Goal: Information Seeking & Learning: Learn about a topic

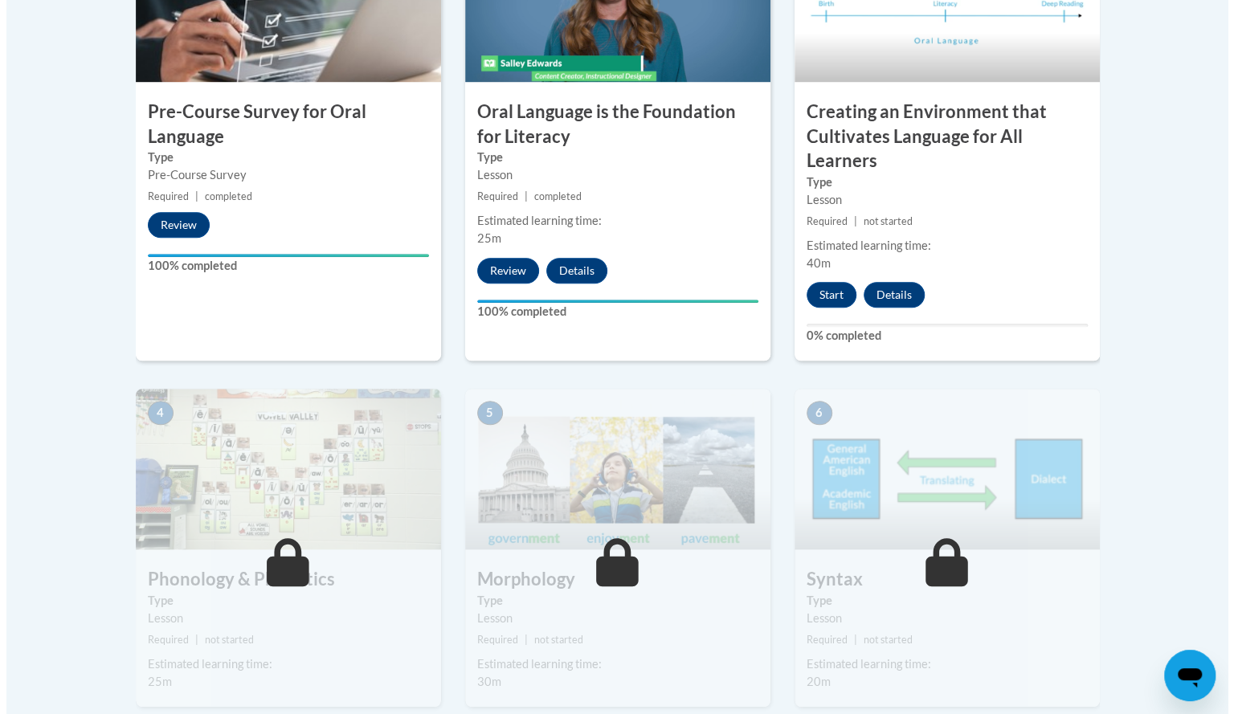
scroll to position [402, 0]
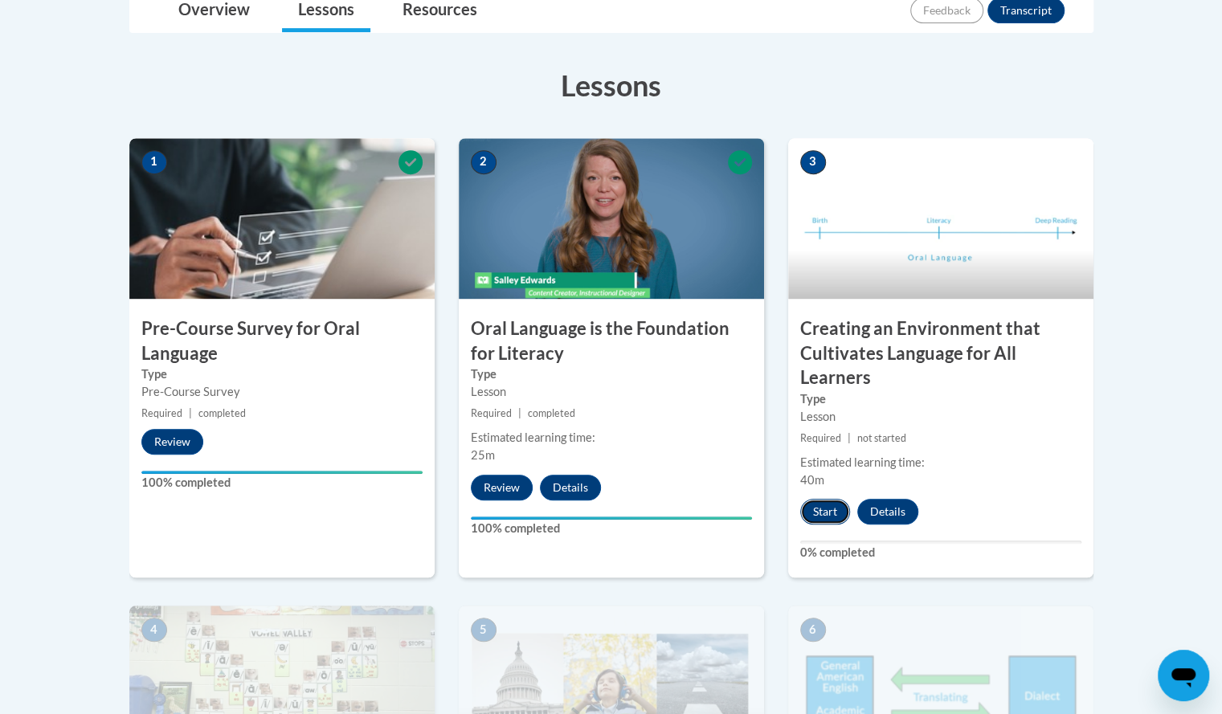
click at [827, 510] on button "Start" at bounding box center [825, 512] width 50 height 26
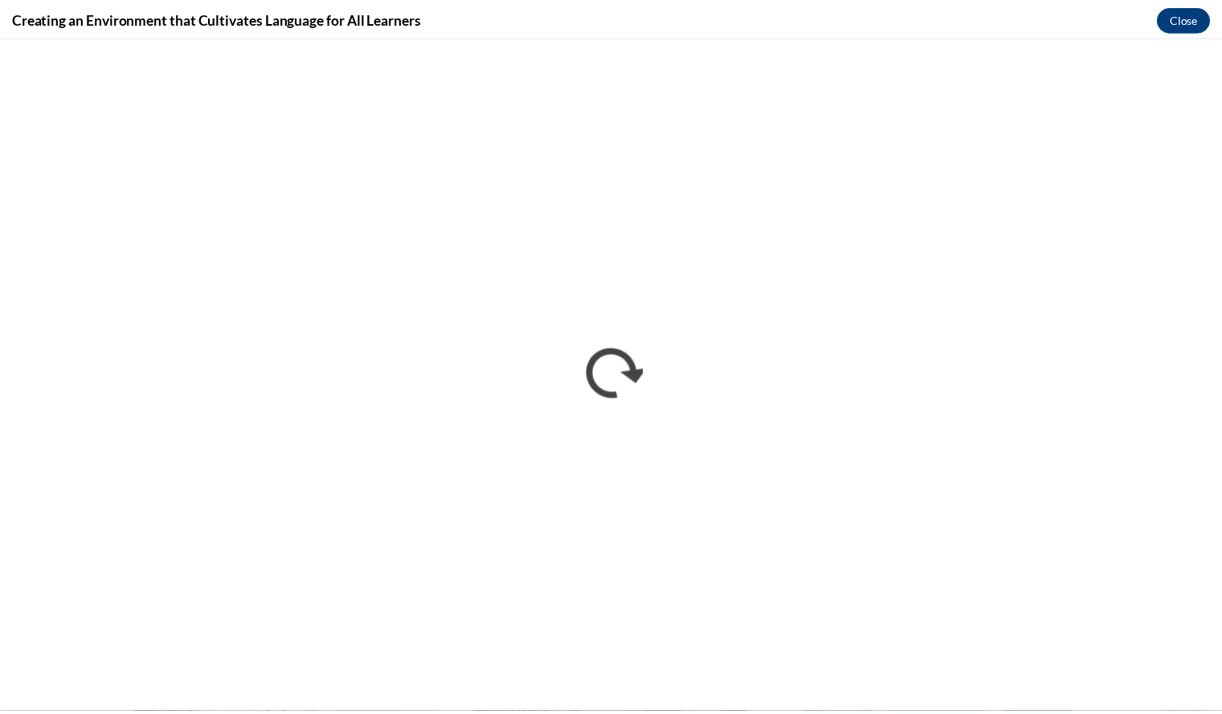
scroll to position [0, 0]
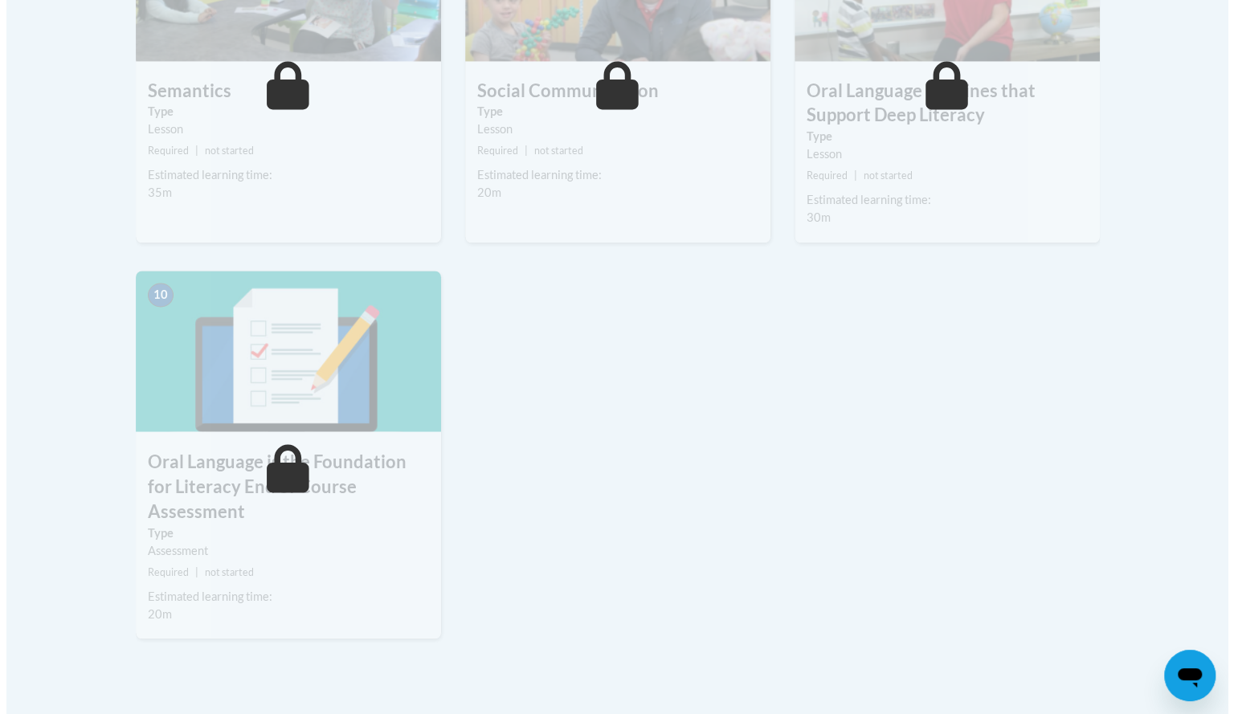
scroll to position [964, 0]
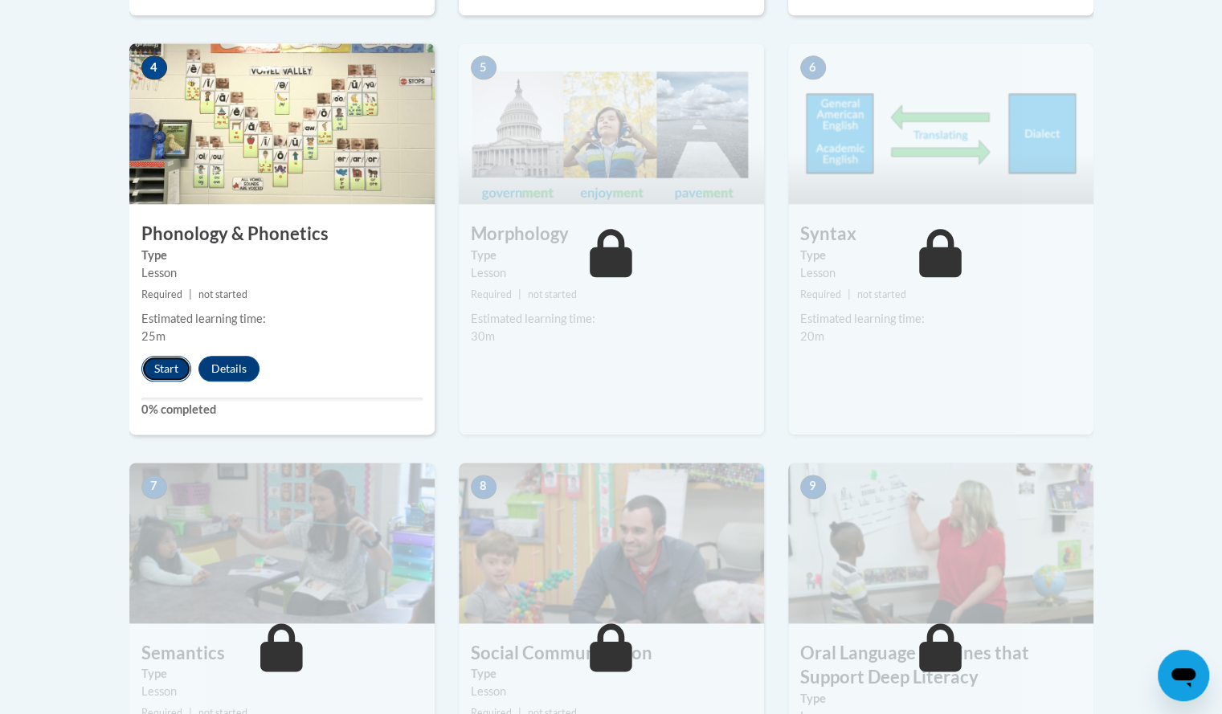
click at [149, 362] on button "Start" at bounding box center [166, 369] width 50 height 26
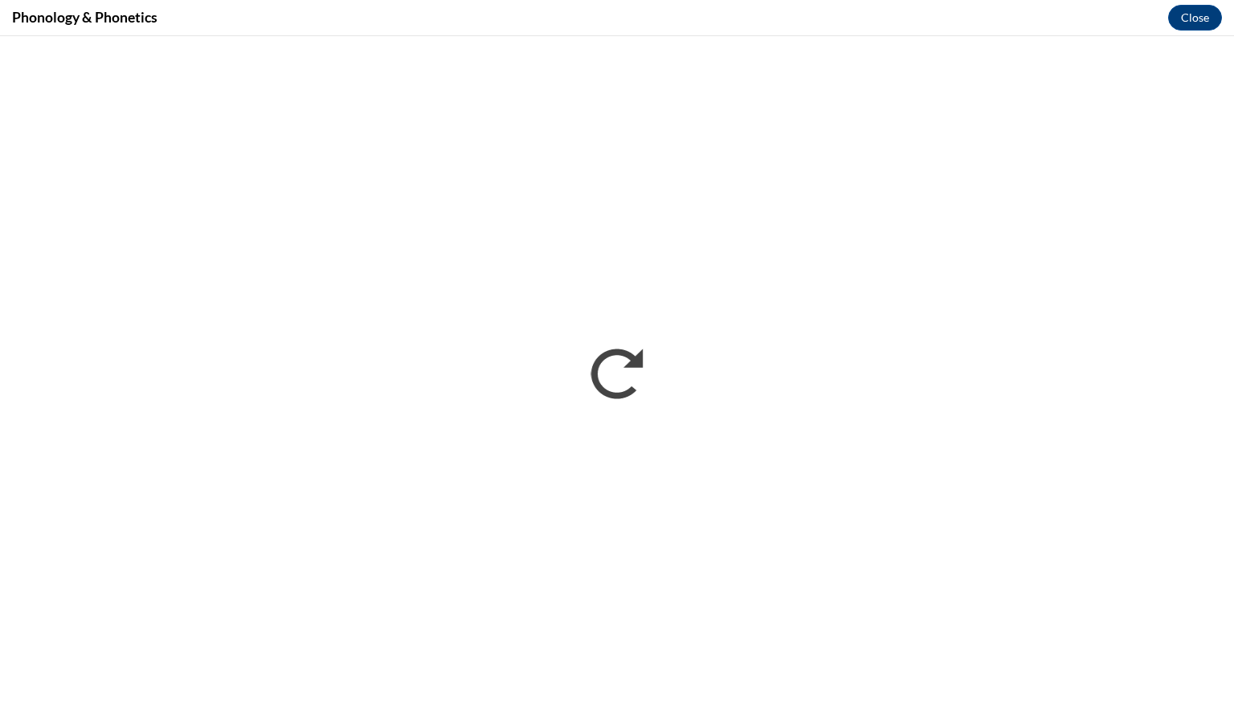
scroll to position [0, 0]
